Goal: Information Seeking & Learning: Learn about a topic

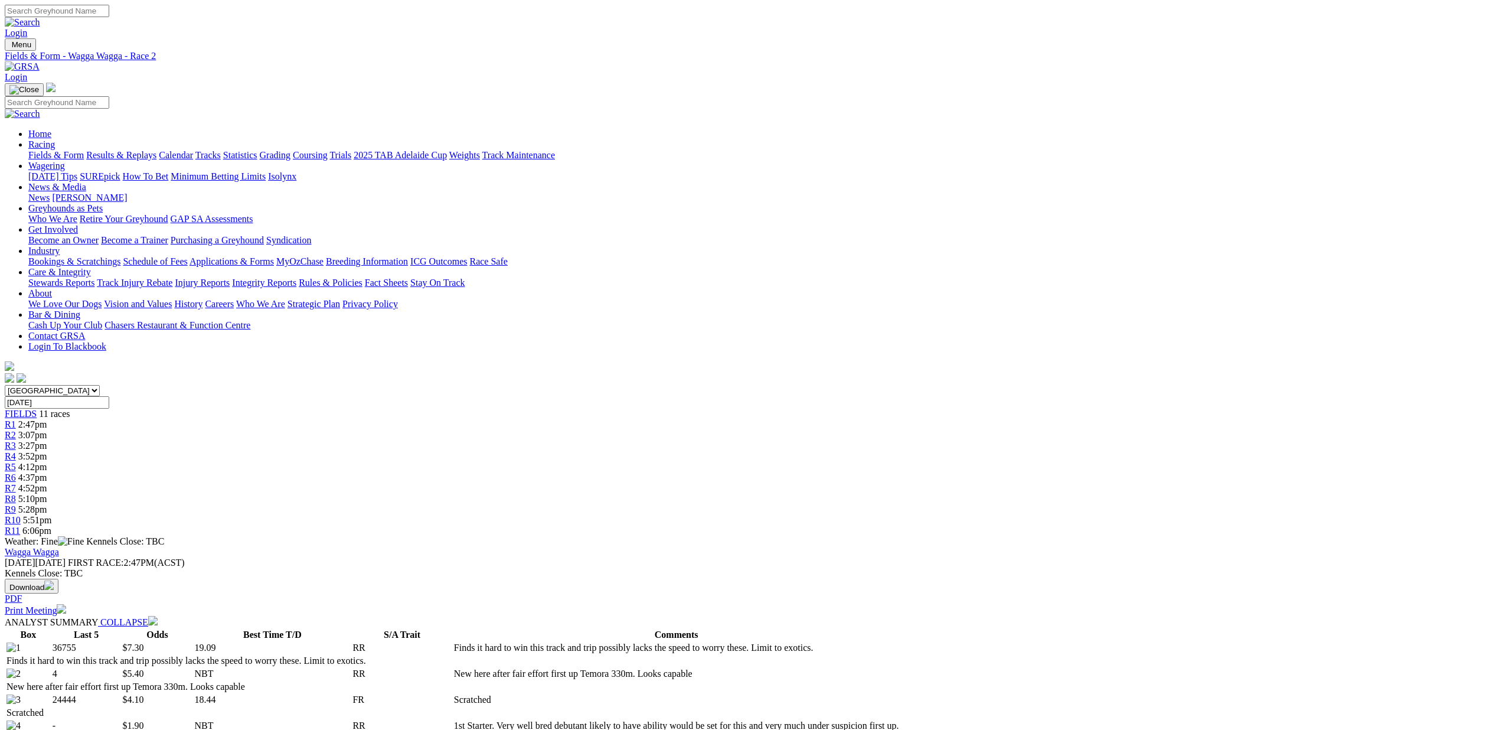
click at [100, 385] on select "South Australia New South Wales Northern Territory Queensland Tasmania Victoria…" at bounding box center [52, 390] width 95 height 11
select select "VIC"
click at [100, 385] on select "South Australia New South Wales Northern Territory Queensland Tasmania Victoria…" at bounding box center [52, 390] width 95 height 11
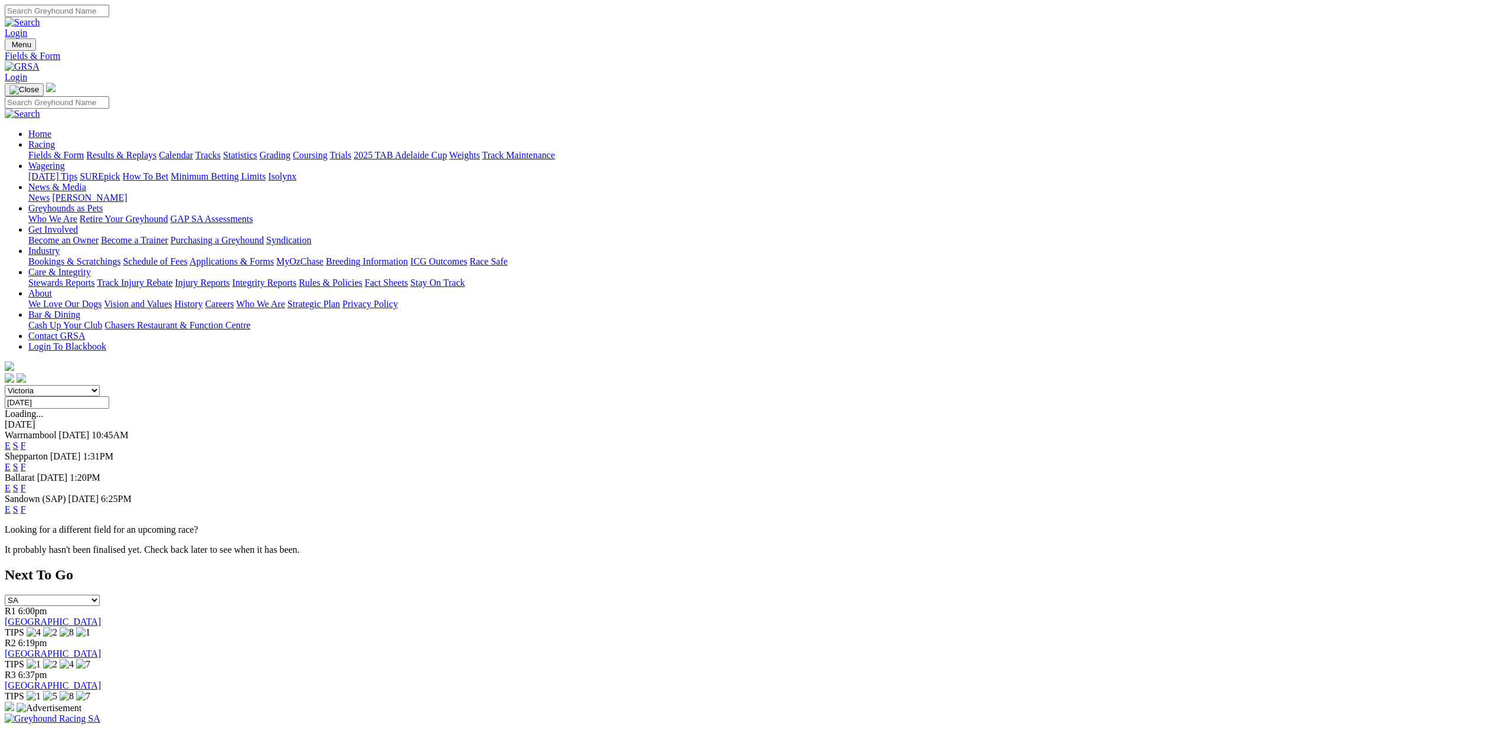
scroll to position [5, 0]
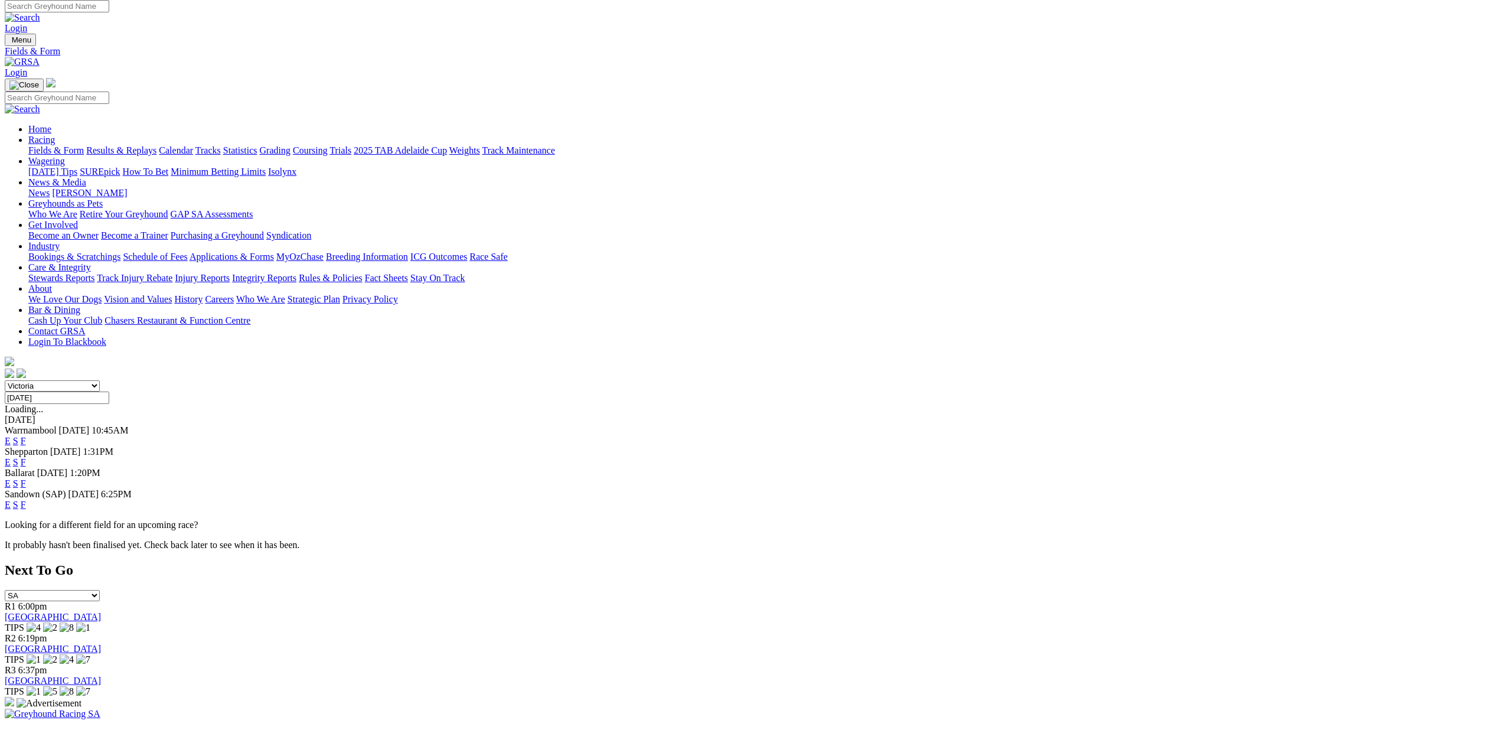
click at [11, 500] on link "E" at bounding box center [8, 505] width 6 height 10
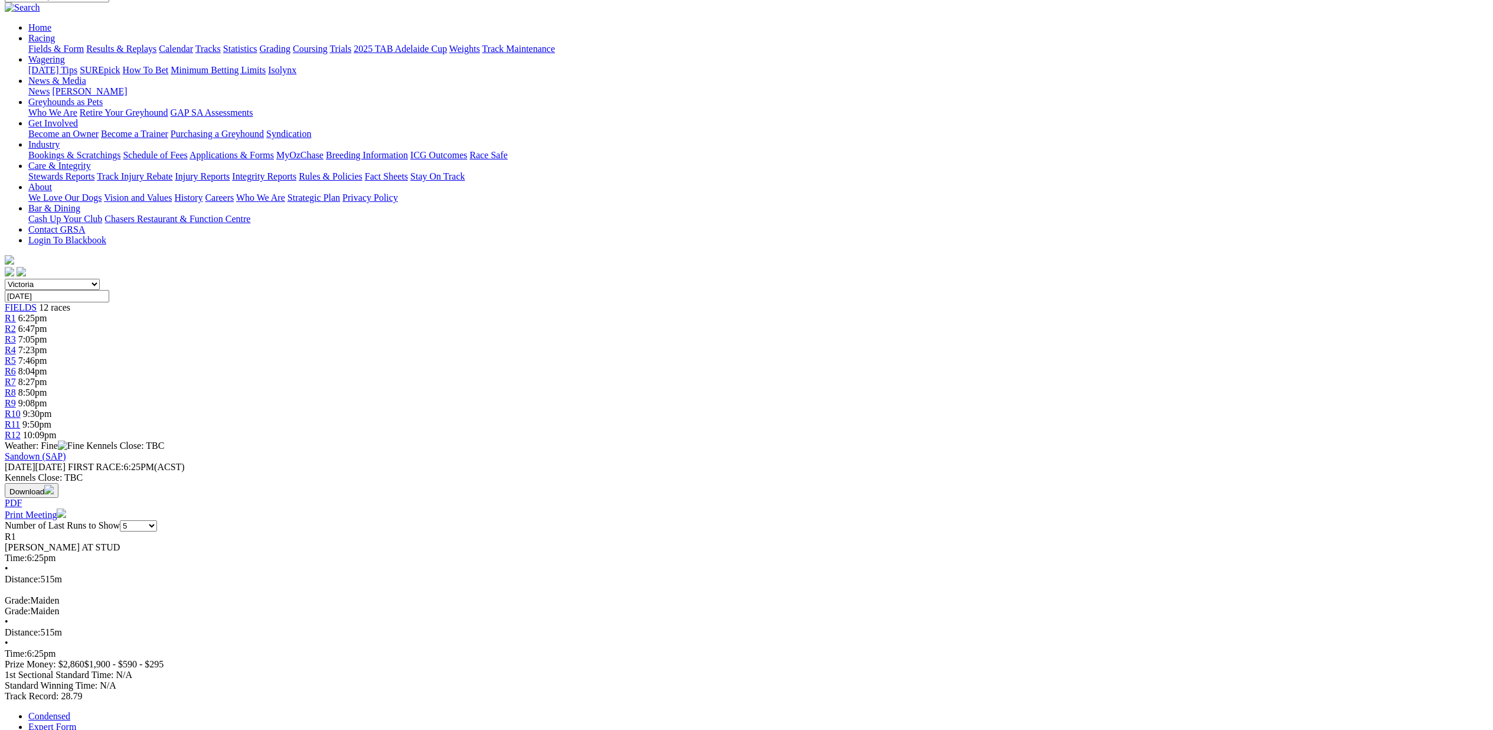
scroll to position [109, 0]
click at [575, 332] on div "R3 7:05pm" at bounding box center [747, 337] width 1484 height 11
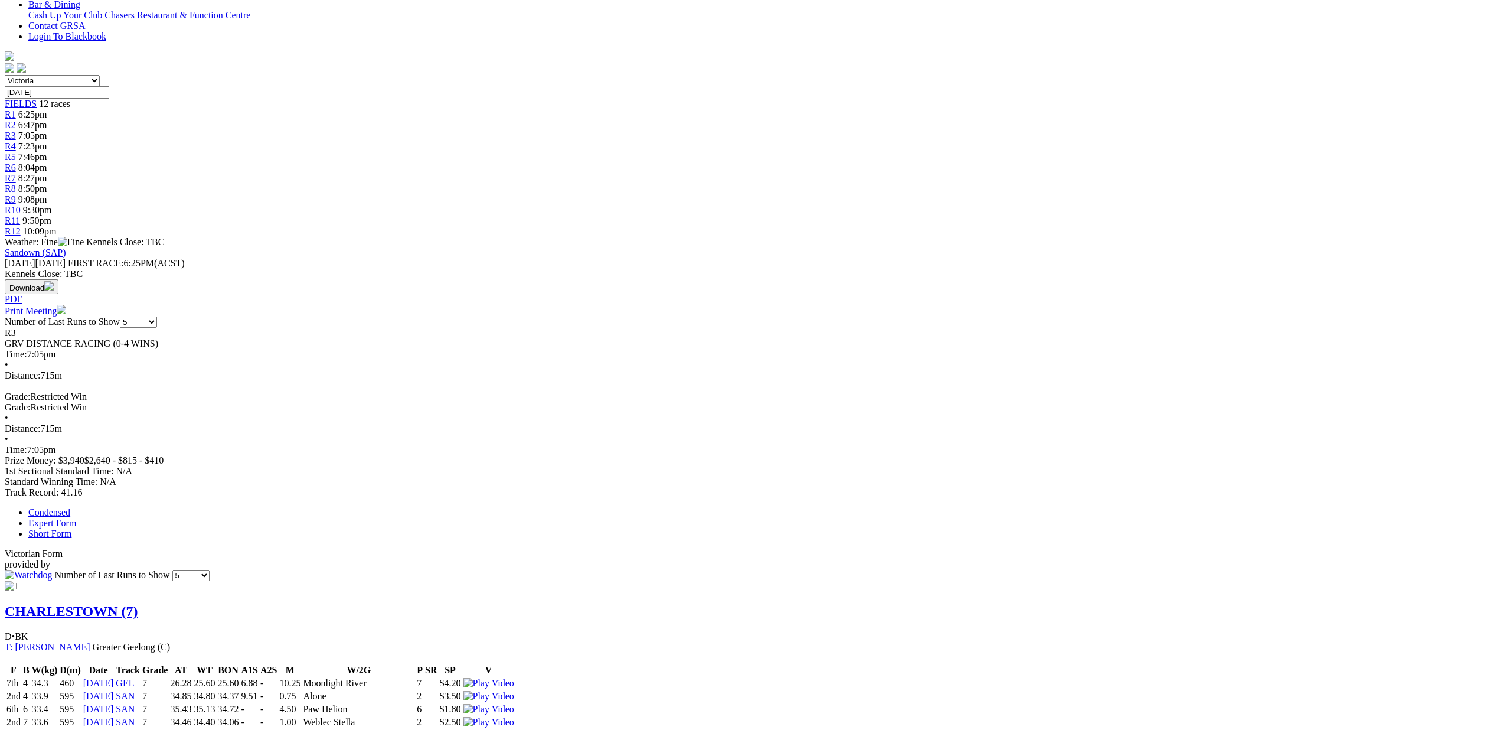
scroll to position [530, 0]
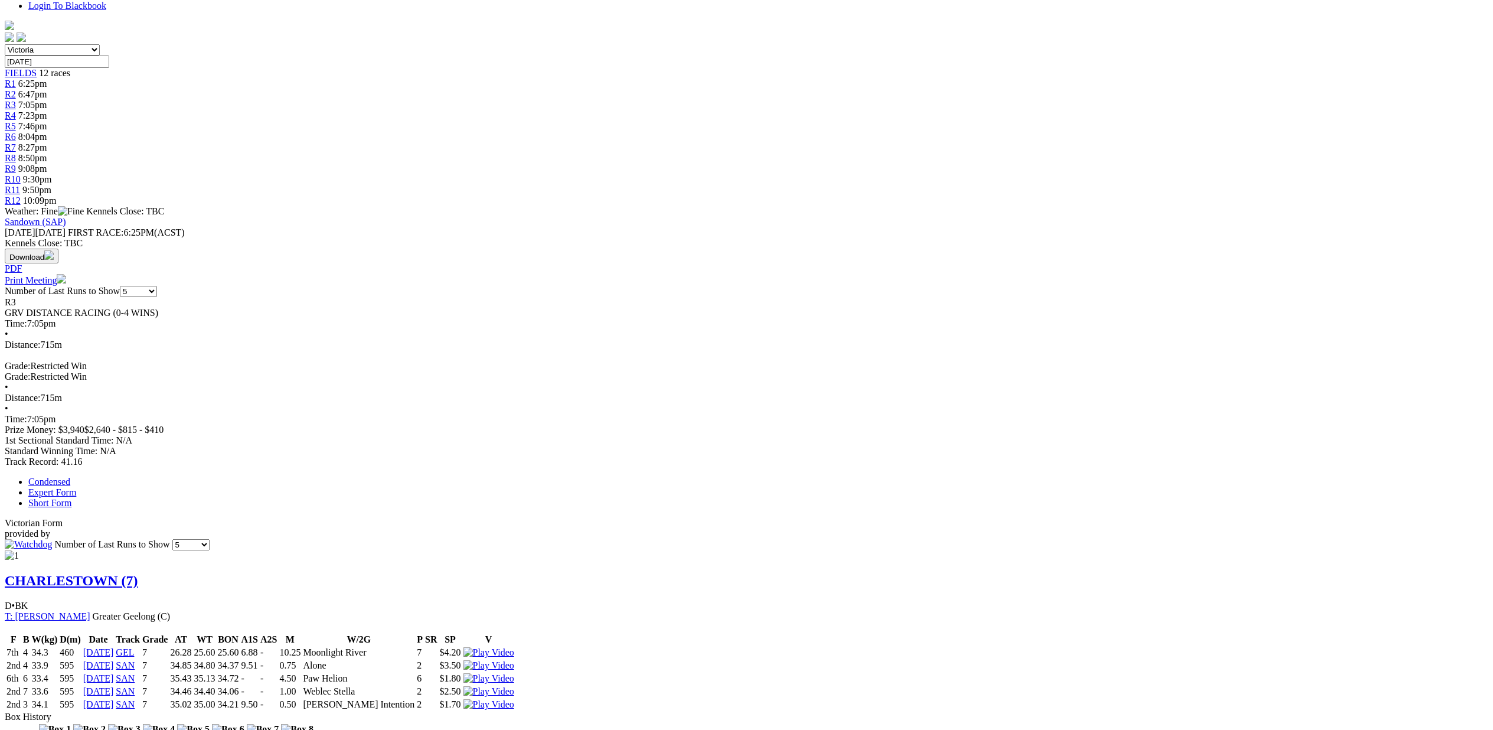
scroll to position [0, 0]
